Goal: Information Seeking & Learning: Learn about a topic

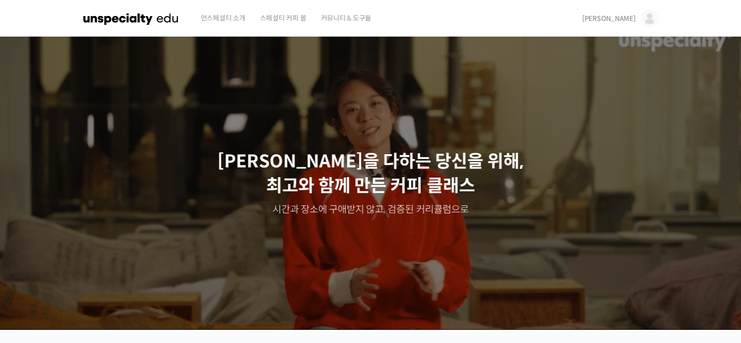
click at [639, 19] on link "[PERSON_NAME]" at bounding box center [621, 18] width 76 height 37
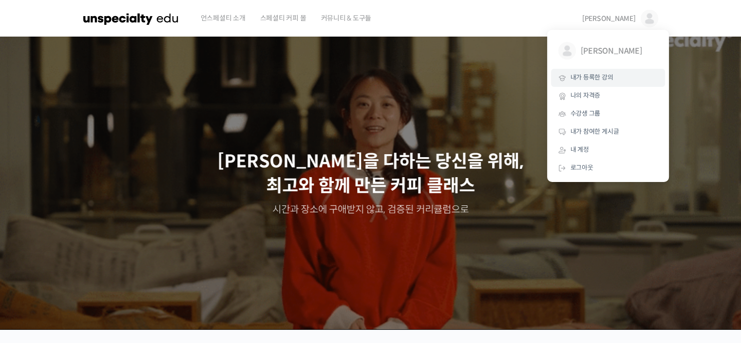
click at [640, 80] on link "내가 등록한 강의" at bounding box center [608, 78] width 114 height 18
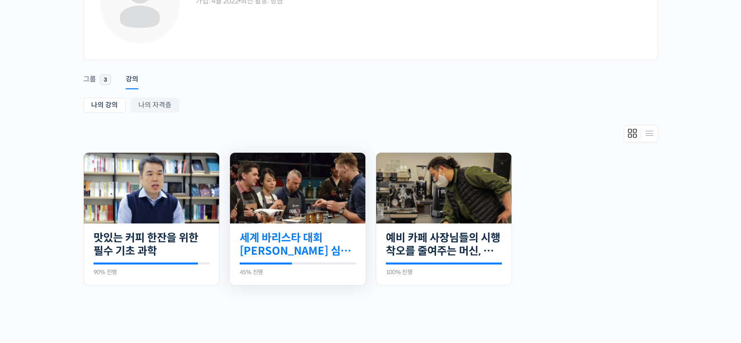
click at [291, 247] on link "세계 바리스타 대회 [PERSON_NAME] 심사위원의 커피 센서리 스킬 기초" at bounding box center [298, 244] width 116 height 27
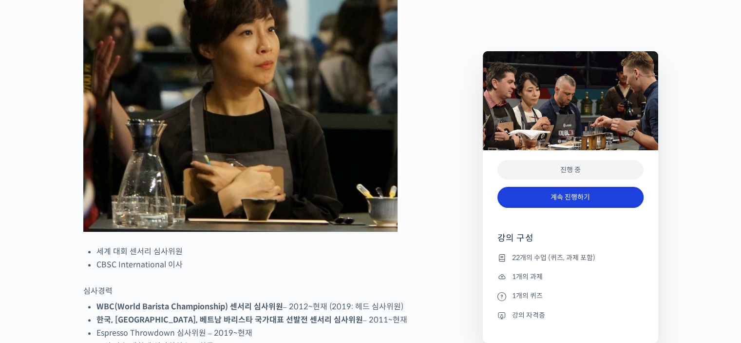
click at [590, 200] on link "계속 진행하기" at bounding box center [571, 197] width 146 height 21
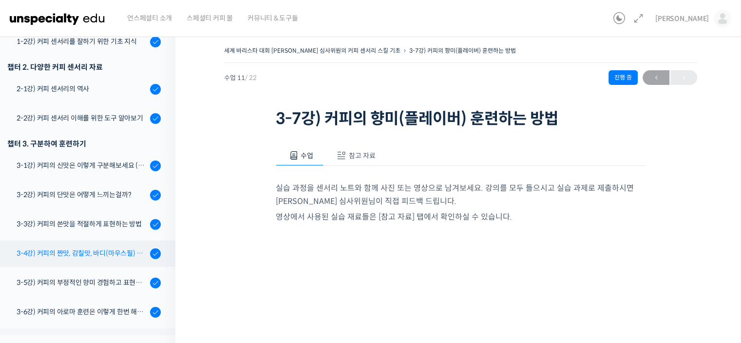
scroll to position [177, 0]
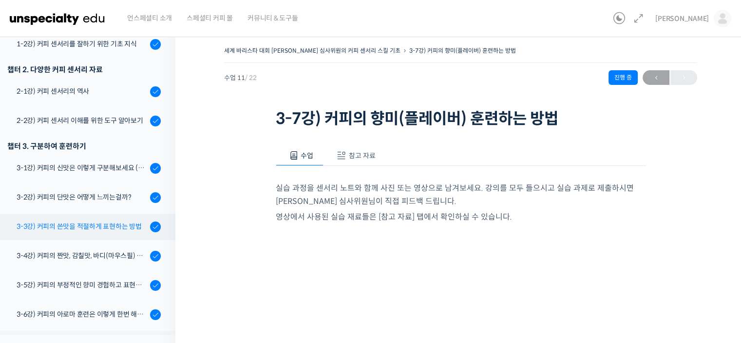
click at [100, 229] on div "3-3강) 커피의 쓴맛을 적절하게 표현하는 방법" at bounding box center [82, 226] width 131 height 11
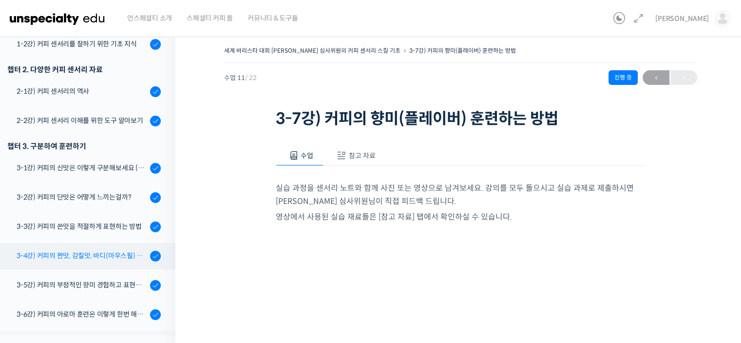
click at [97, 257] on div "3-4강) 커피의 짠맛, 감칠맛, 바디(마우스필) 이해하고 표현하기" at bounding box center [82, 255] width 131 height 11
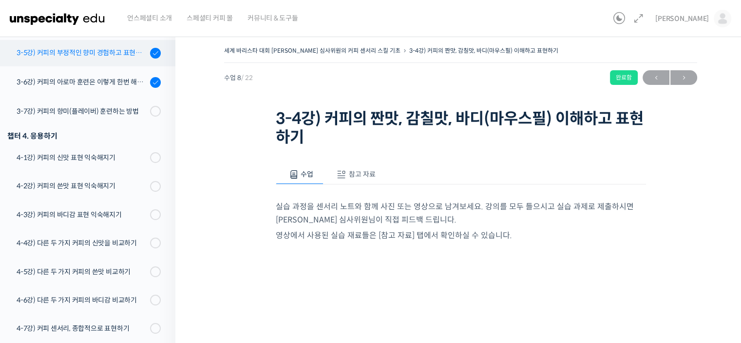
click at [107, 56] on div "3-5강) 커피의 부정적인 향미 경험하고 표현하기" at bounding box center [82, 52] width 131 height 11
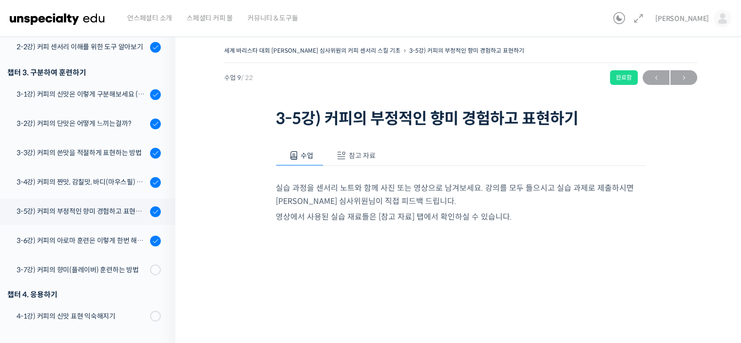
scroll to position [265, 0]
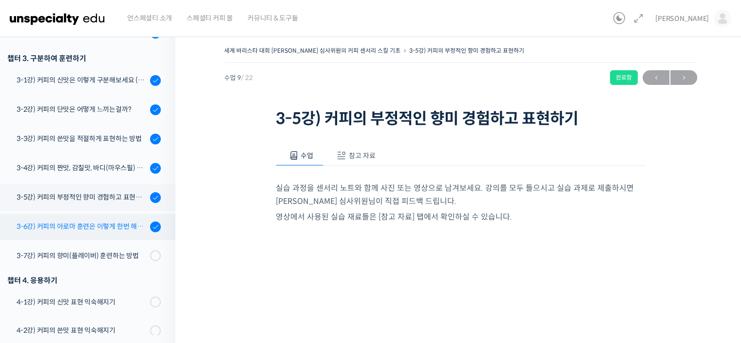
click at [106, 228] on div "3-6강) 커피의 아로마 훈련은 이렇게 한번 해보세요" at bounding box center [82, 226] width 131 height 11
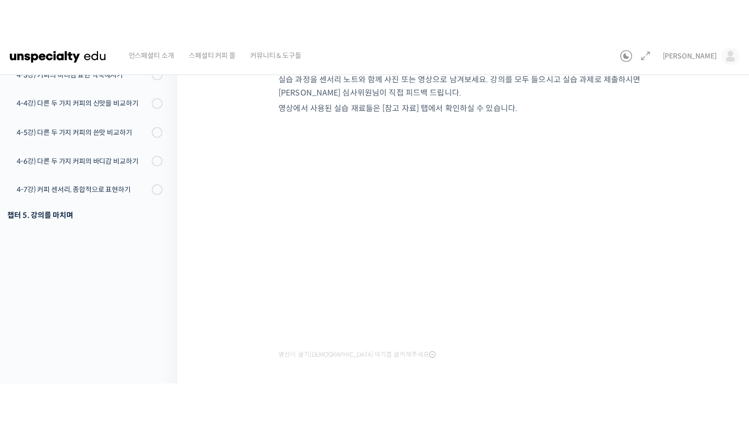
scroll to position [110, 0]
